Goal: Book appointment/travel/reservation

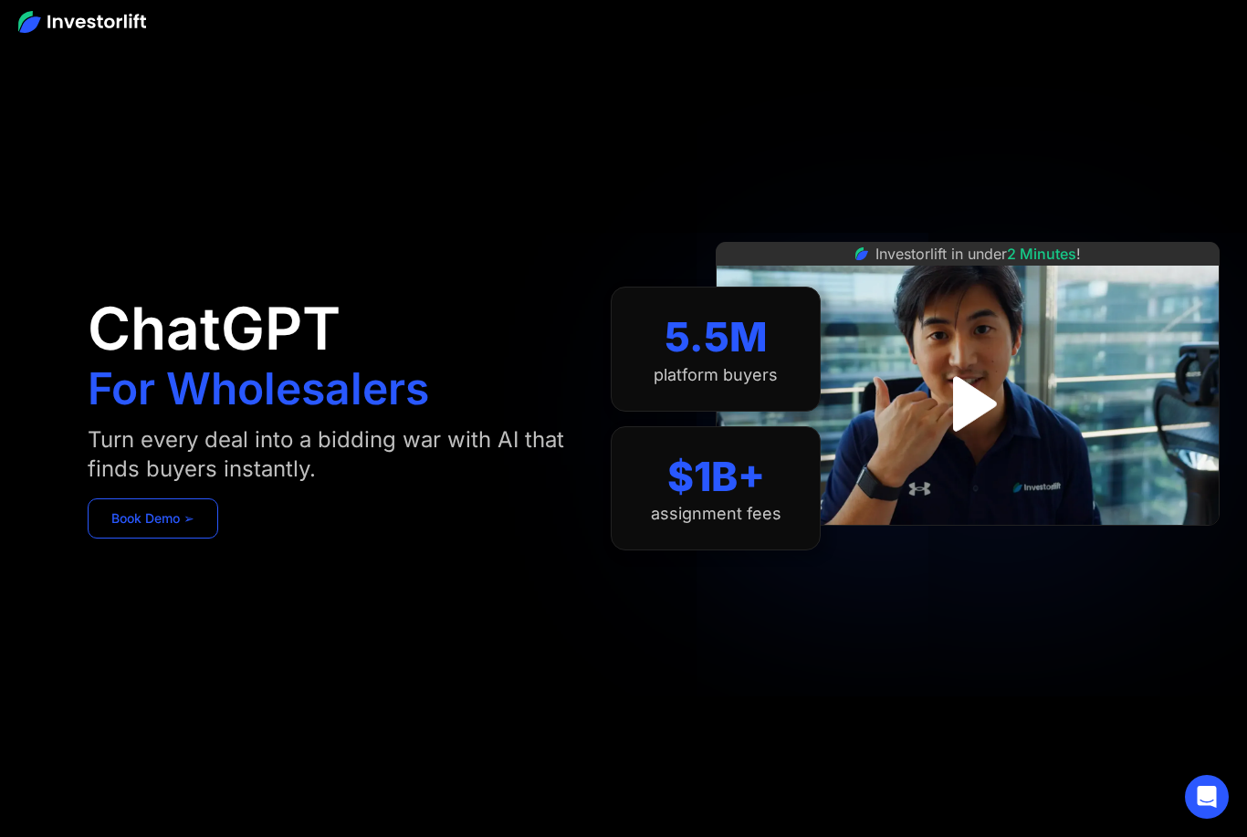
click at [121, 522] on link "Book Demo ➢" at bounding box center [153, 519] width 131 height 40
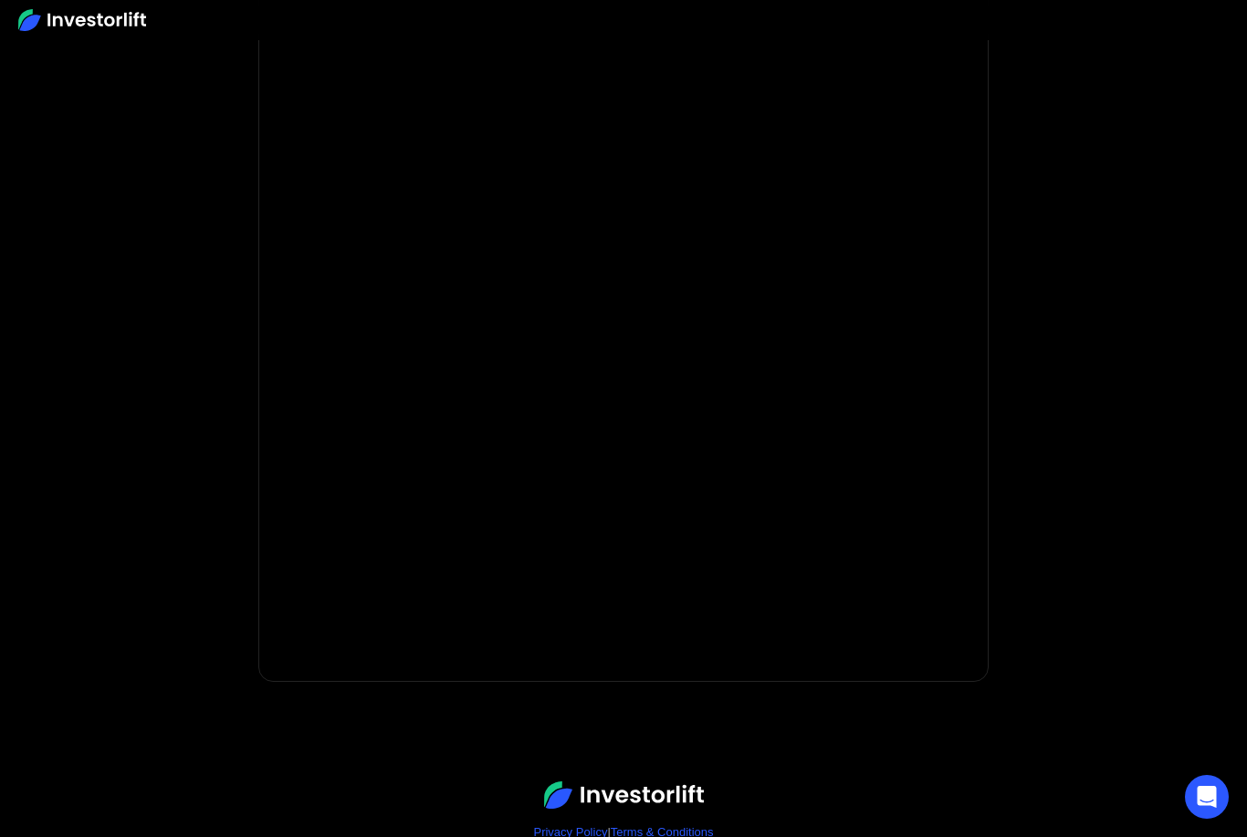
scroll to position [197, 0]
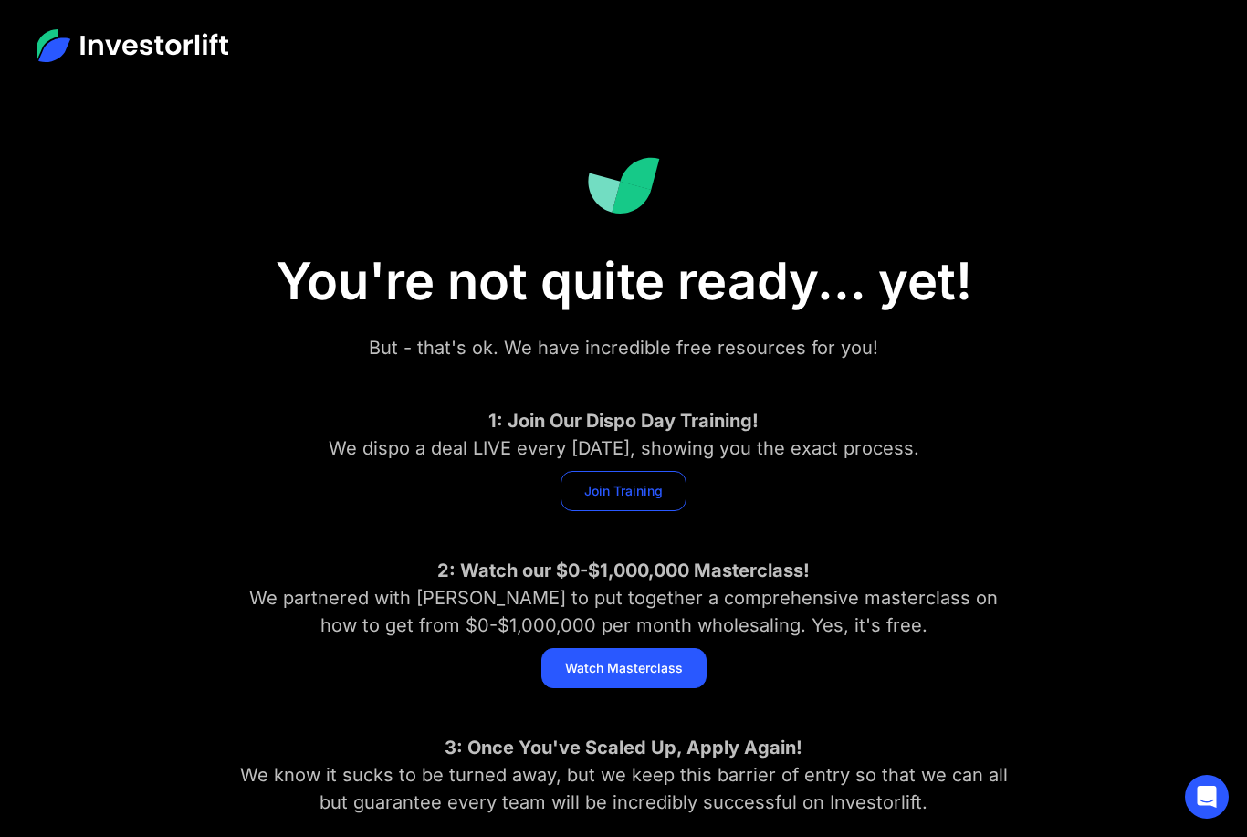
click at [589, 500] on link "Join Training" at bounding box center [624, 491] width 126 height 40
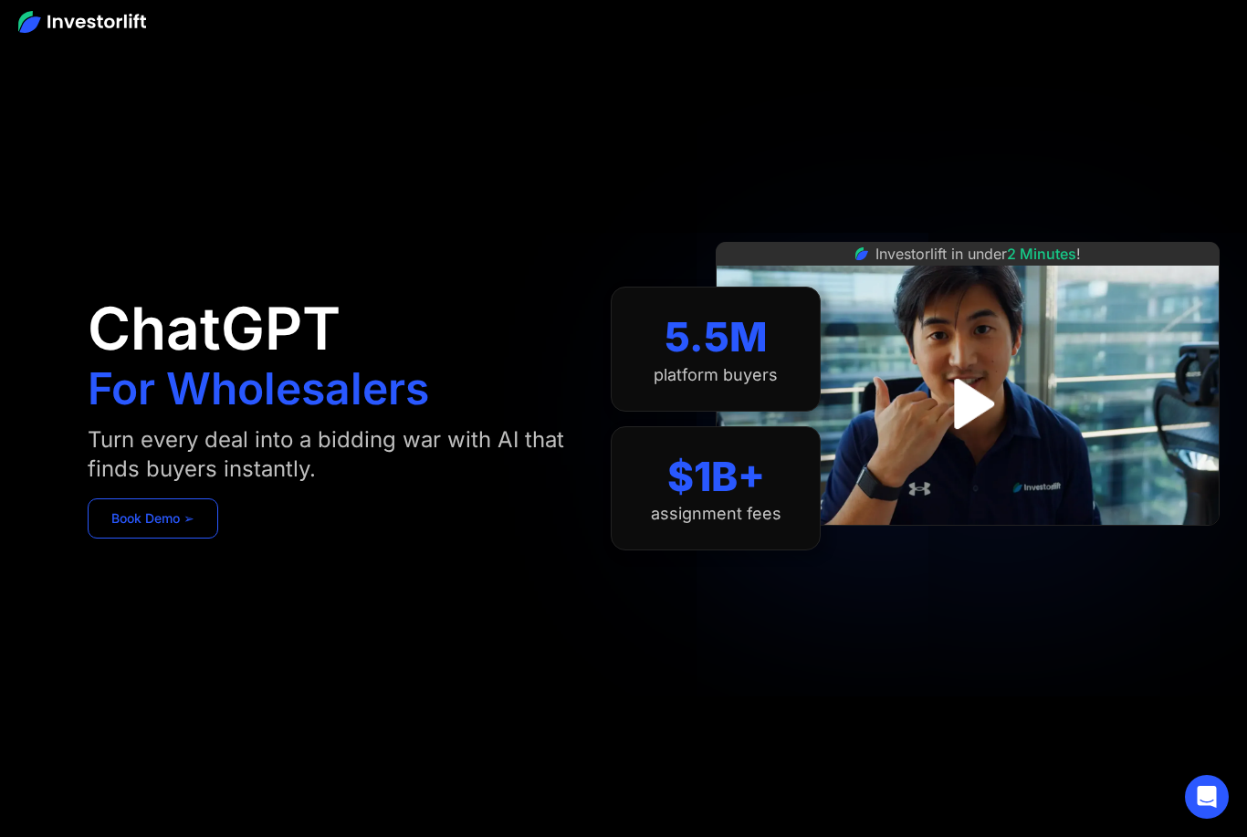
click at [110, 519] on link "Book Demo ➢" at bounding box center [153, 519] width 131 height 40
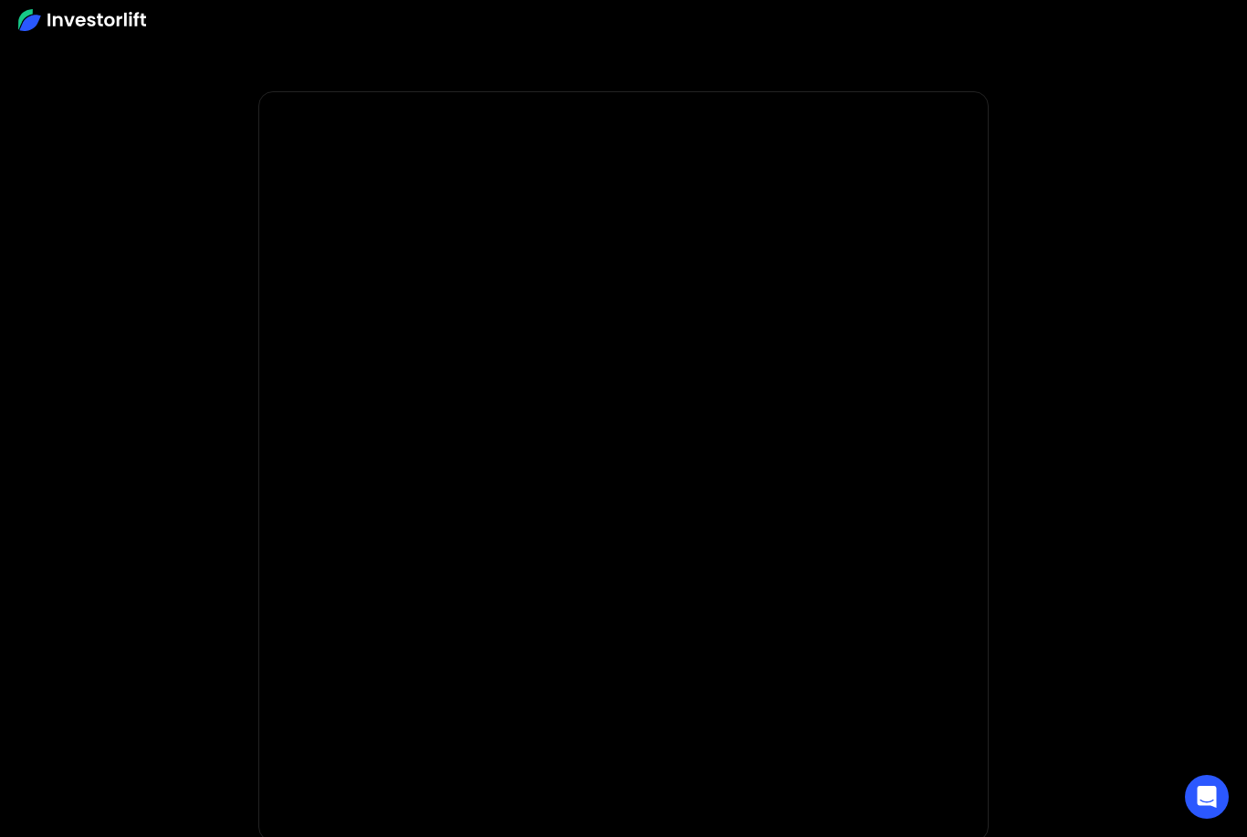
scroll to position [27, 0]
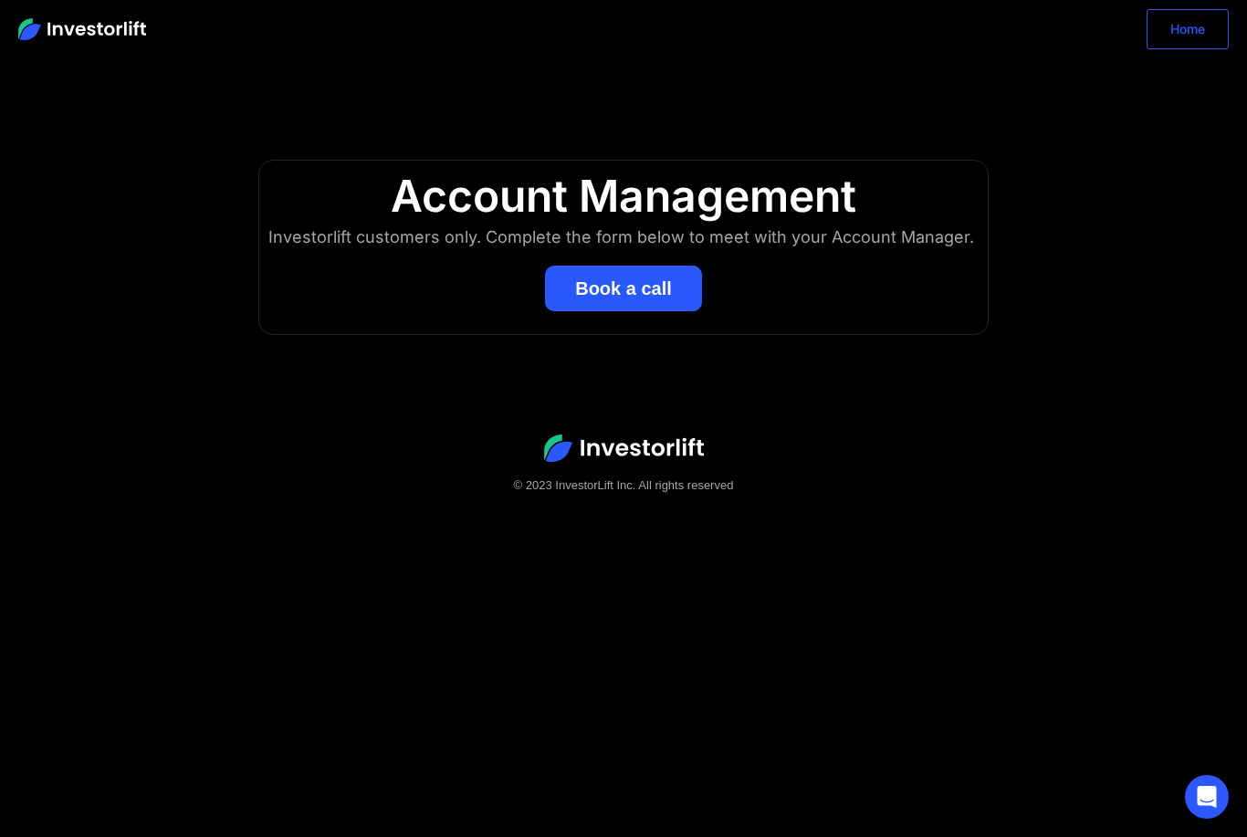
click at [1197, 31] on link "Home" at bounding box center [1188, 29] width 82 height 40
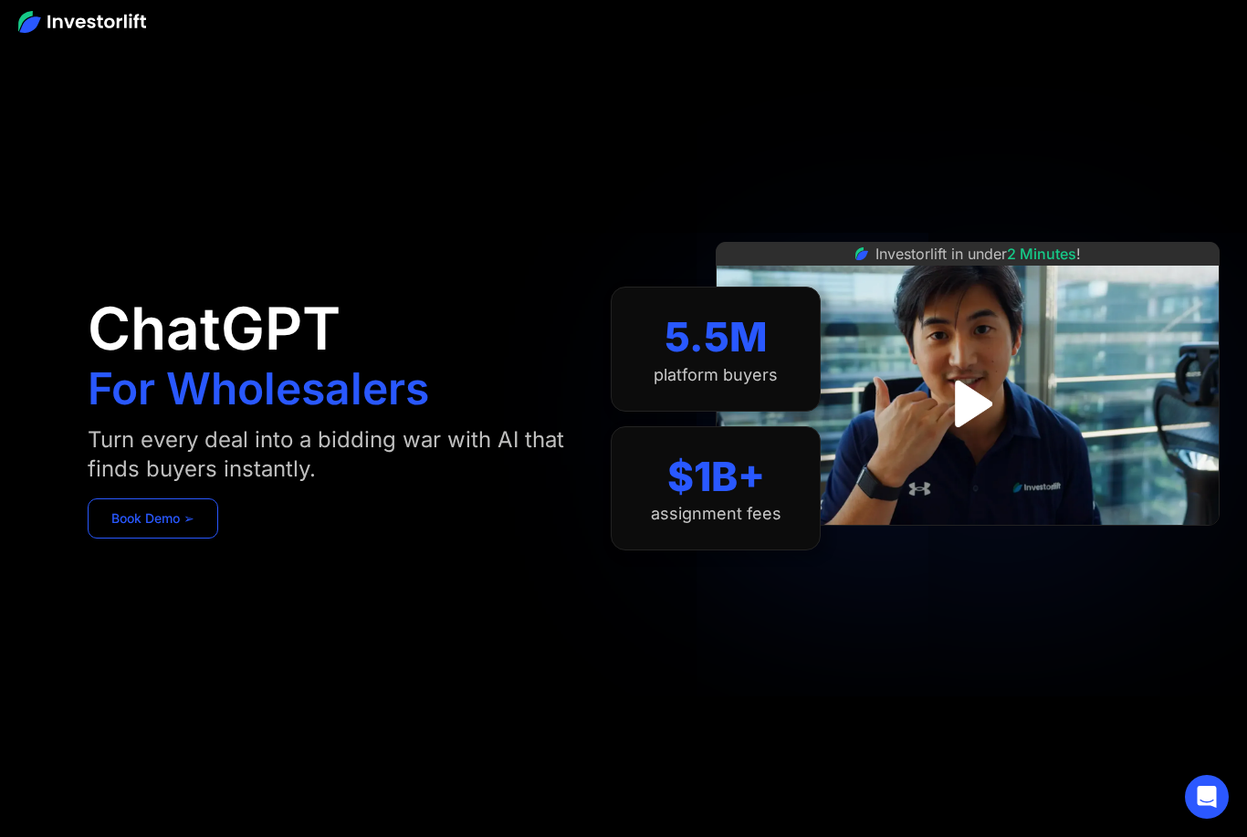
click at [122, 522] on link "Book Demo ➢" at bounding box center [153, 519] width 131 height 40
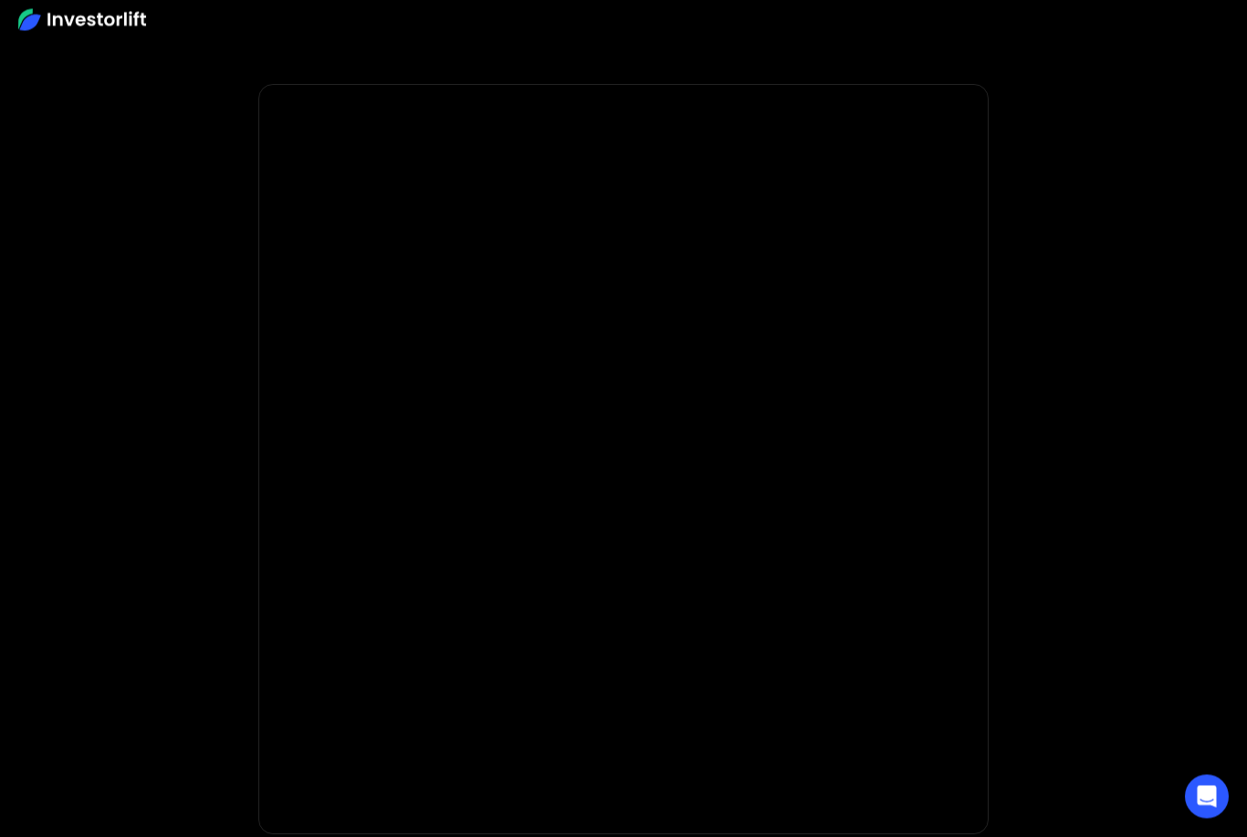
scroll to position [7, 0]
click at [187, 15] on div at bounding box center [623, 20] width 1247 height 40
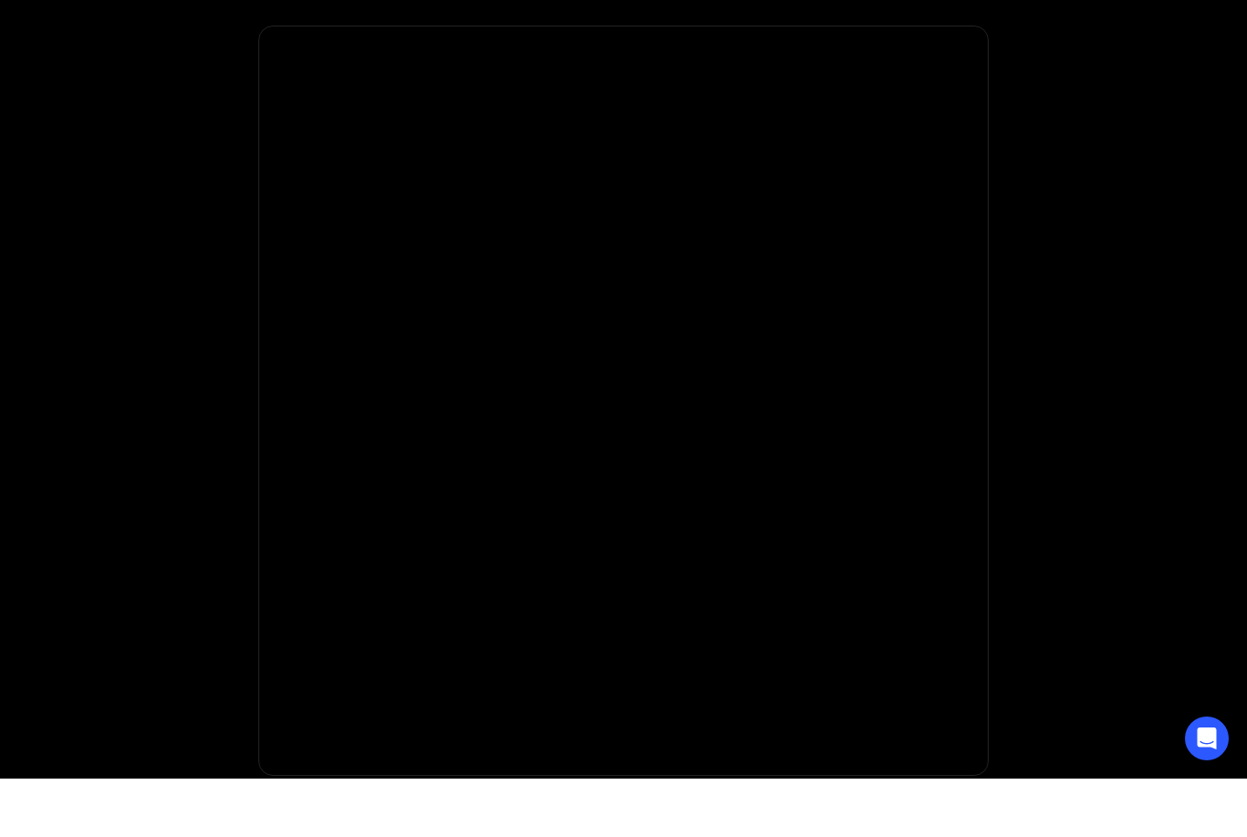
scroll to position [67, 0]
